Goal: Task Accomplishment & Management: Complete application form

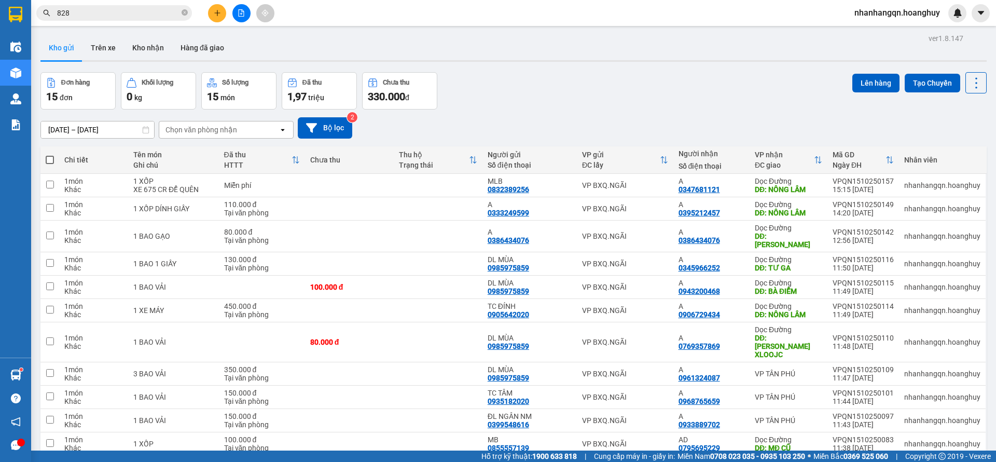
click at [66, 8] on input "828" at bounding box center [118, 12] width 122 height 11
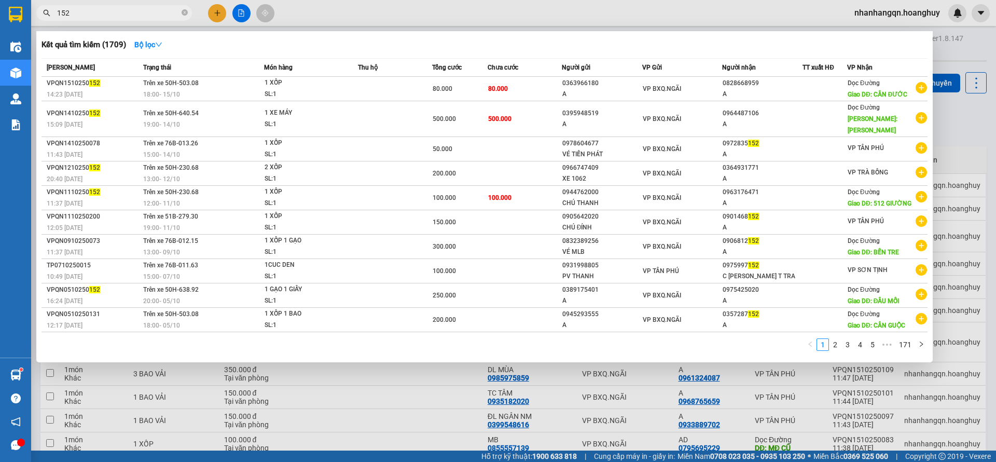
click at [101, 22] on div at bounding box center [498, 231] width 996 height 462
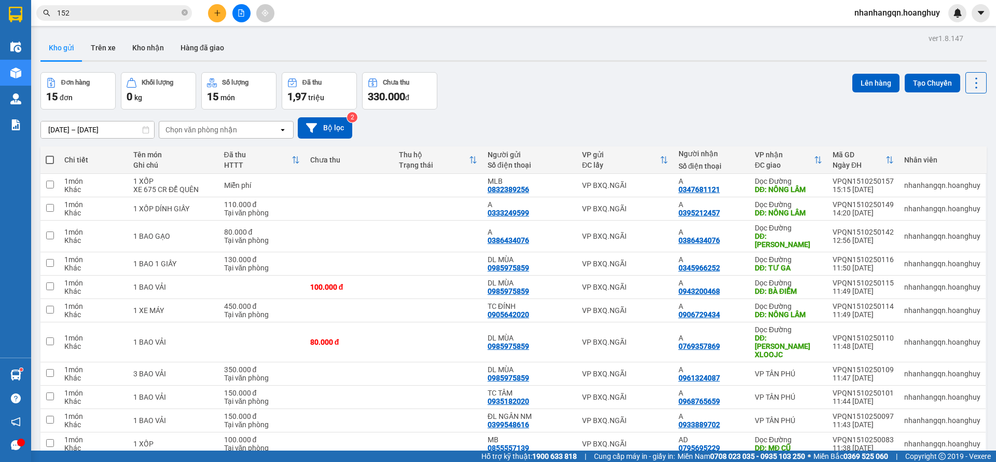
click at [89, 6] on span "152" at bounding box center [114, 13] width 156 height 16
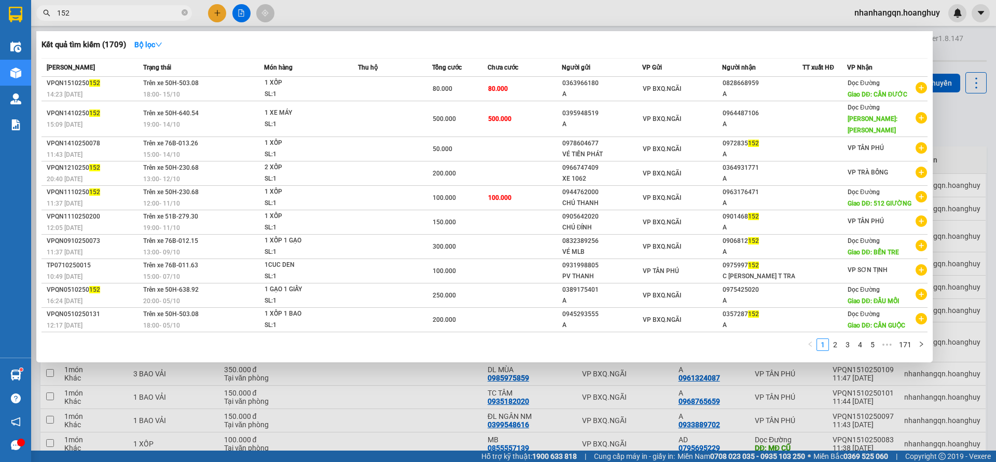
click at [89, 6] on span "152" at bounding box center [114, 13] width 156 height 16
click at [91, 7] on input "152" at bounding box center [118, 12] width 122 height 11
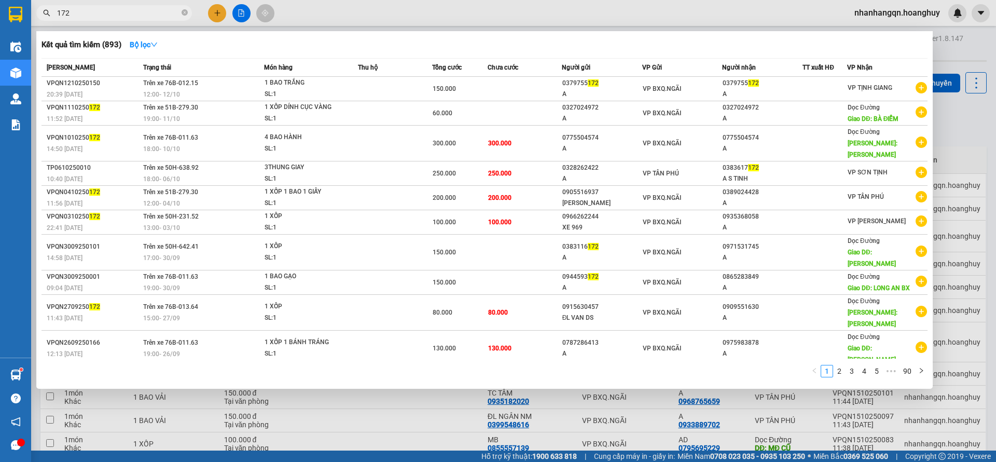
click at [106, 13] on input "172" at bounding box center [118, 12] width 122 height 11
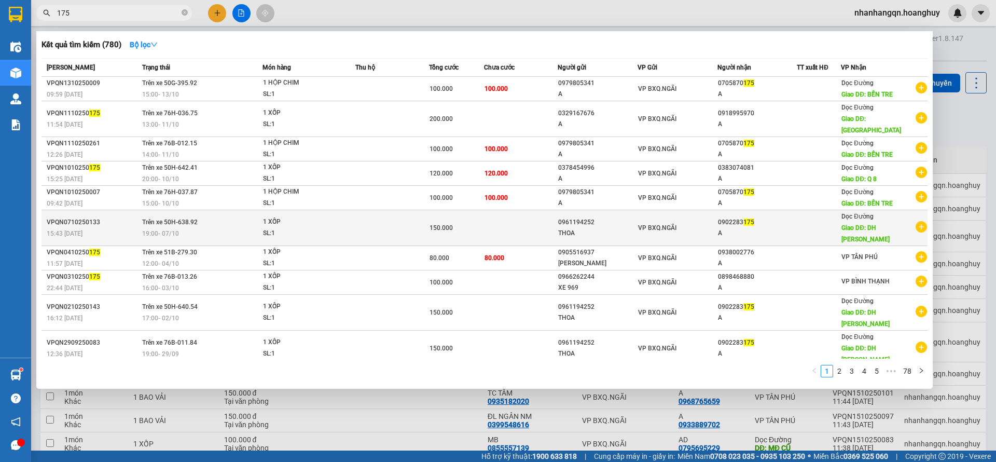
type input "175"
click at [738, 228] on div "A" at bounding box center [757, 233] width 79 height 11
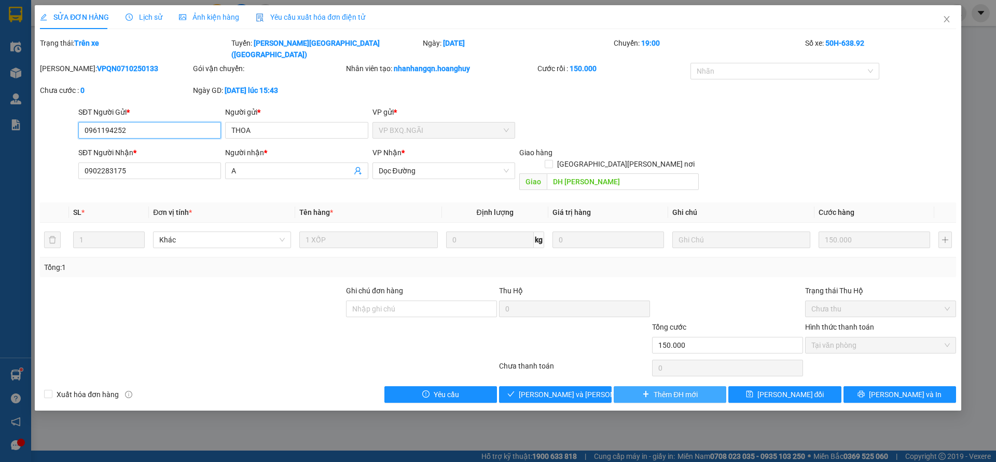
type input "0961194252"
type input "THOA"
type input "0902283175"
type input "A"
type input "DH [PERSON_NAME]"
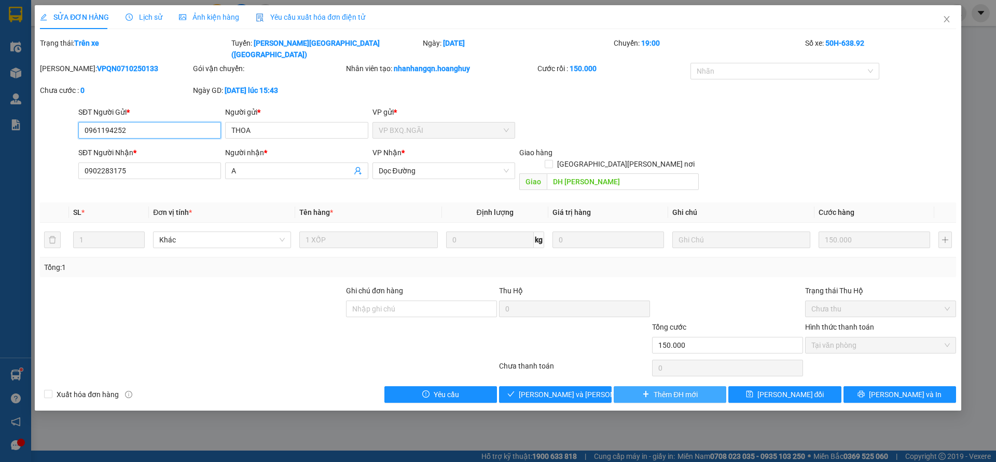
type input "150.000"
click at [668, 388] on span "Thêm ĐH mới" at bounding box center [676, 393] width 44 height 11
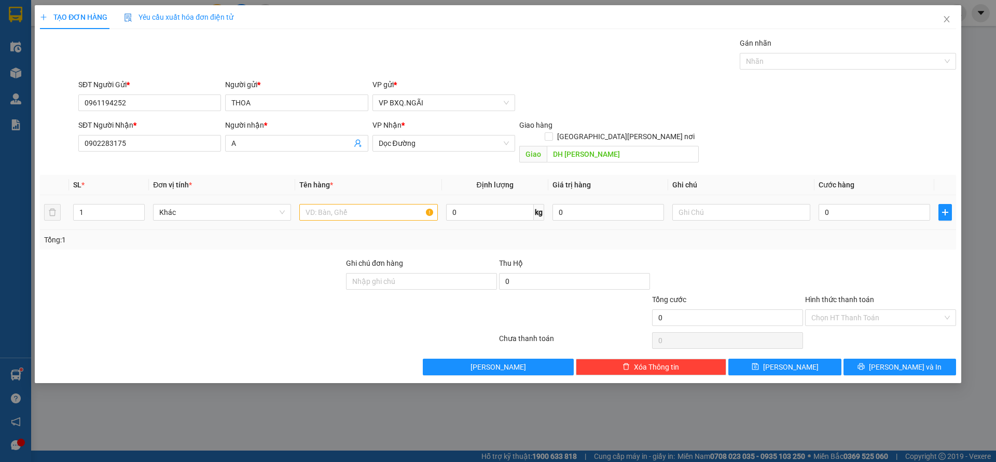
click at [305, 195] on td at bounding box center [368, 212] width 146 height 35
click at [327, 209] on div at bounding box center [368, 212] width 138 height 21
click at [325, 204] on input "text" at bounding box center [368, 212] width 138 height 17
type input "1 XỐP"
type input "1"
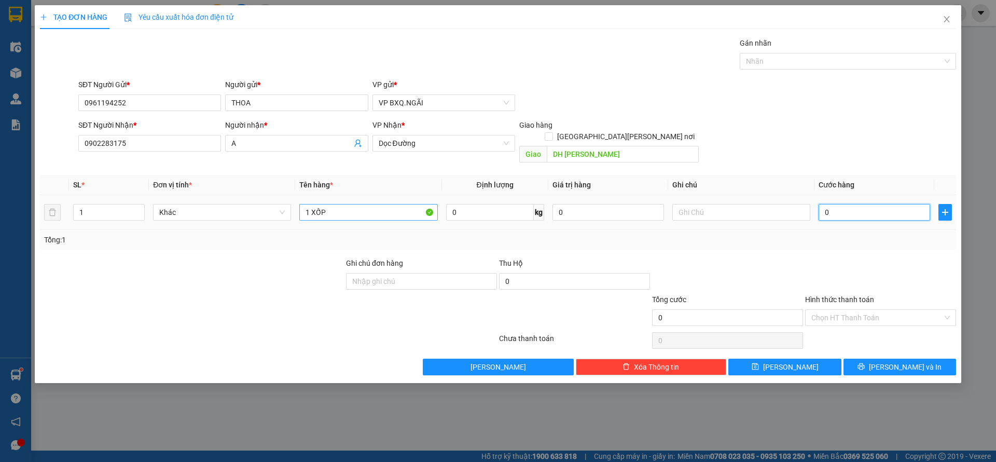
type input "1"
type input "15"
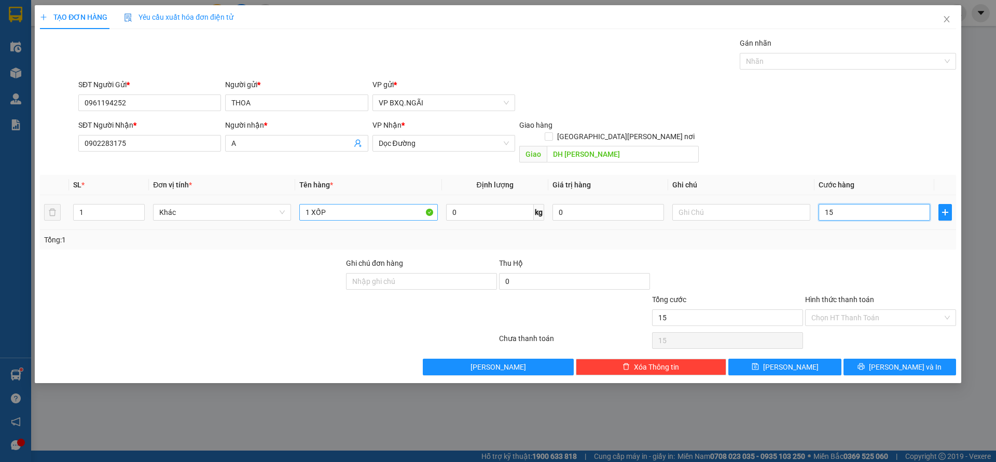
type input "150"
type input "1.500"
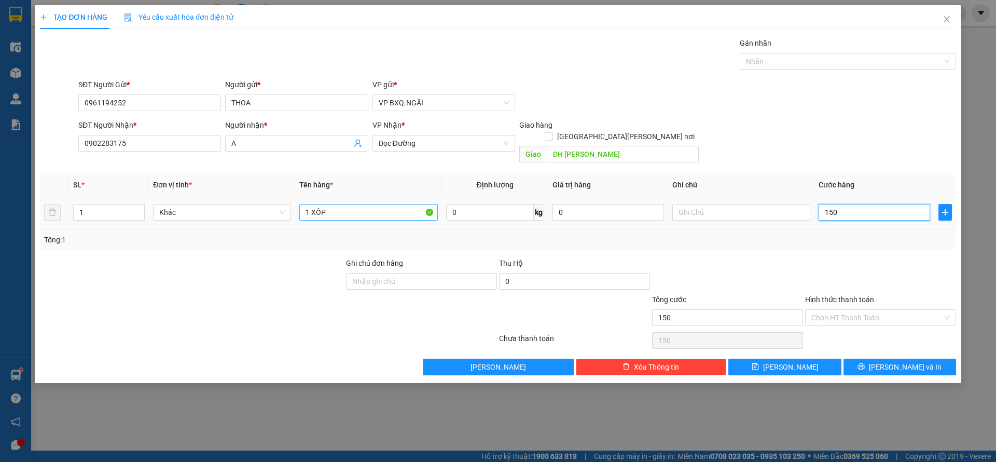
type input "1.500"
type input "15.000"
type input "150.000"
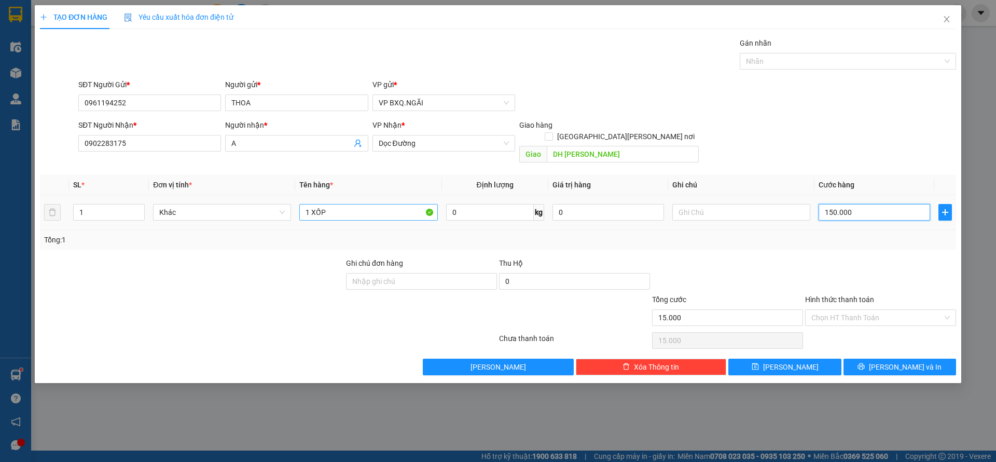
type input "150.000"
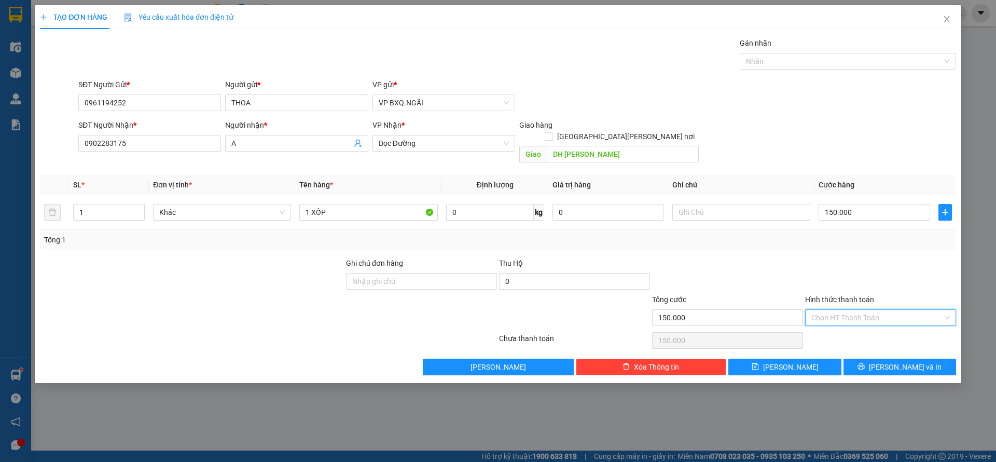
click at [872, 310] on input "Hình thức thanh toán" at bounding box center [876, 318] width 131 height 16
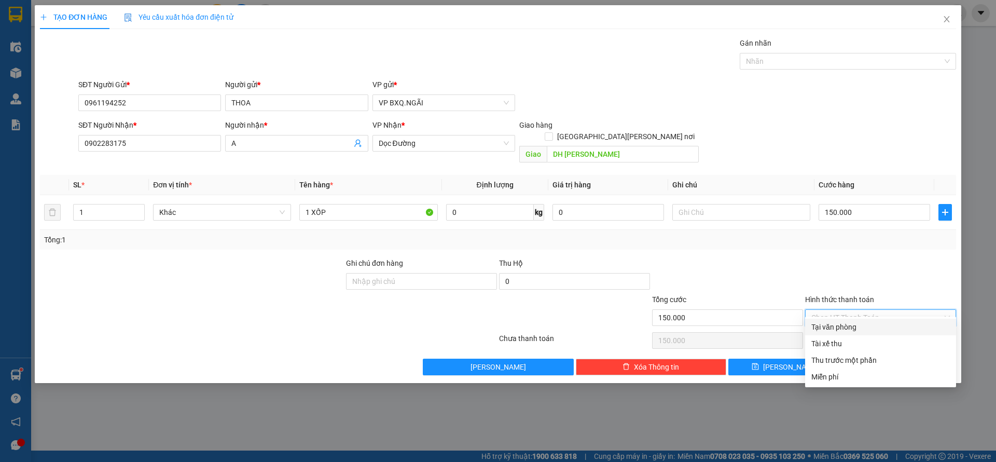
click at [837, 330] on div "Tại văn phòng" at bounding box center [880, 326] width 138 height 11
type input "0"
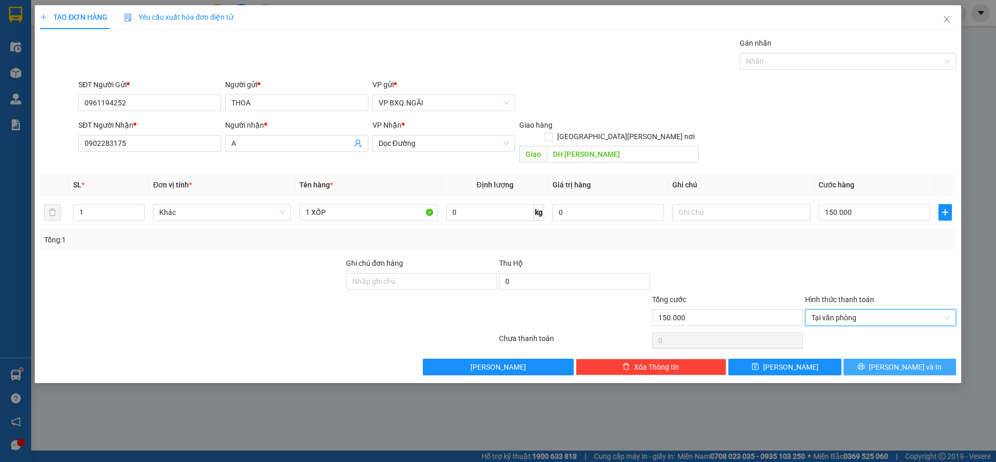
click at [877, 358] on button "[PERSON_NAME] và In" at bounding box center [899, 366] width 113 height 17
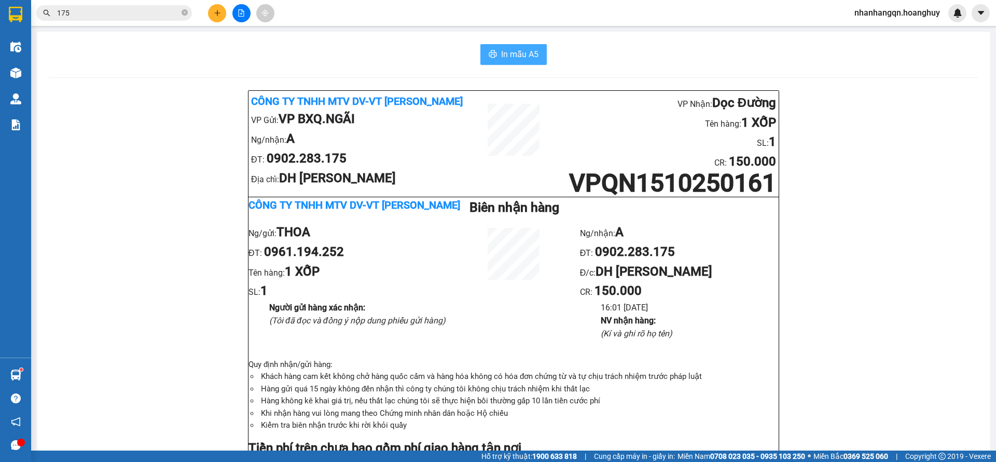
click at [506, 50] on span "In mẫu A5" at bounding box center [519, 54] width 37 height 13
click at [509, 47] on button "In mẫu A5" at bounding box center [513, 54] width 66 height 21
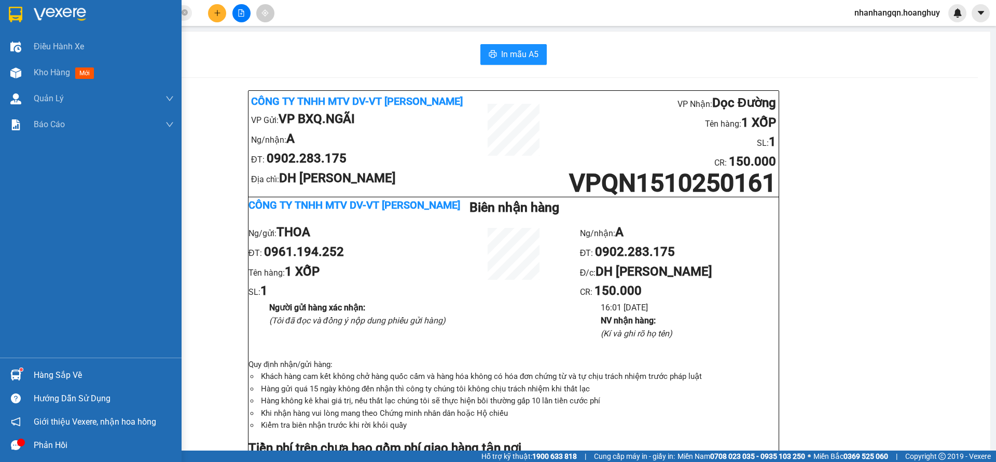
click at [8, 7] on div at bounding box center [16, 14] width 18 height 18
